Goal: Navigation & Orientation: Find specific page/section

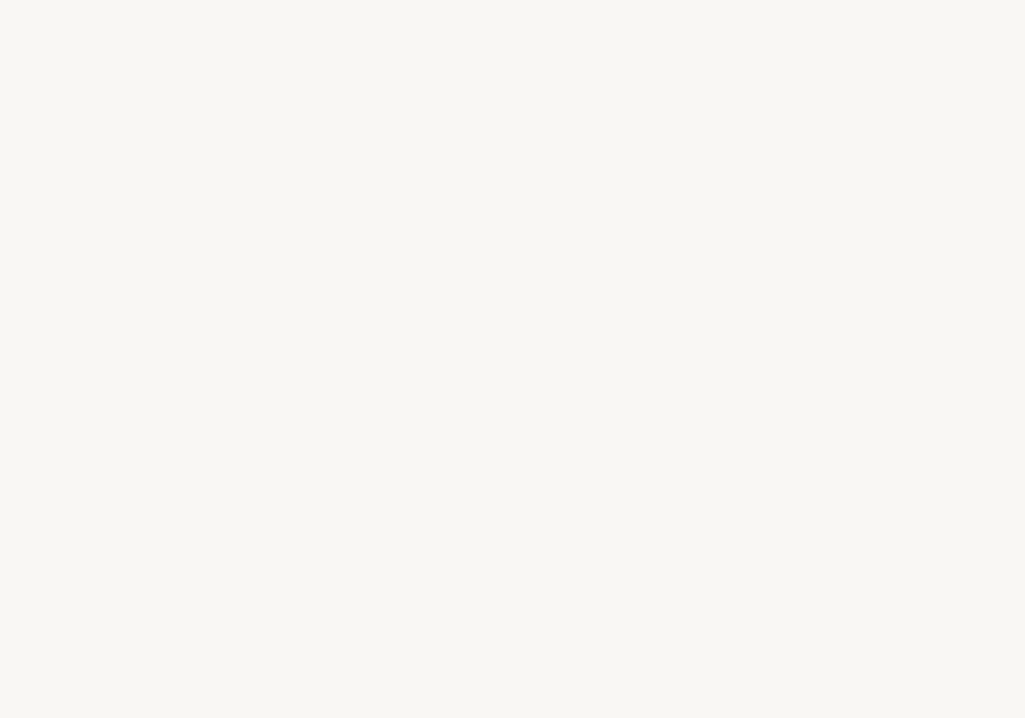
select select "IT"
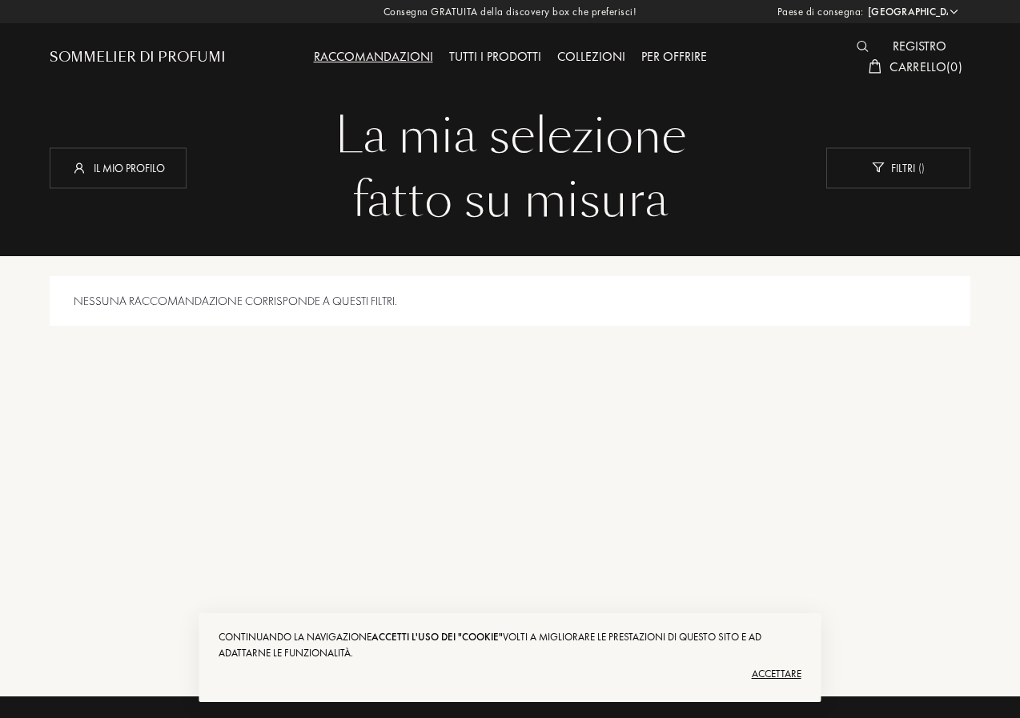
click at [521, 58] on font "Tutti i prodotti" at bounding box center [495, 56] width 92 height 17
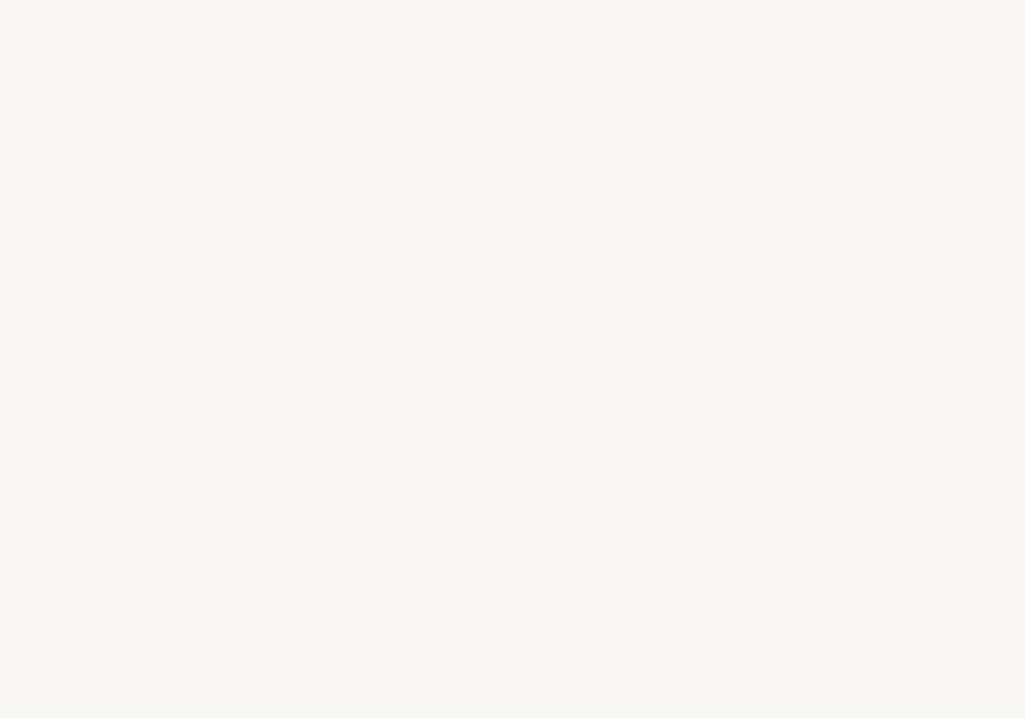
select select "IT"
